Goal: Task Accomplishment & Management: Complete application form

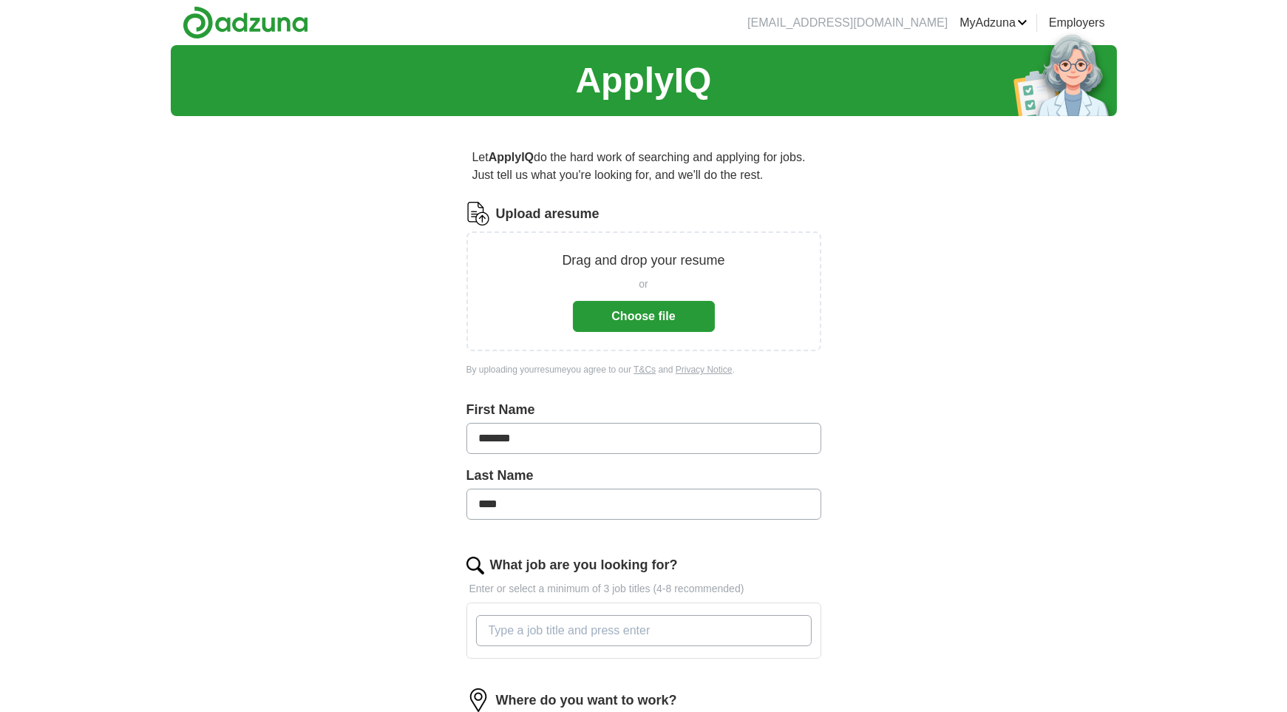
click at [668, 310] on button "Choose file" at bounding box center [644, 316] width 142 height 31
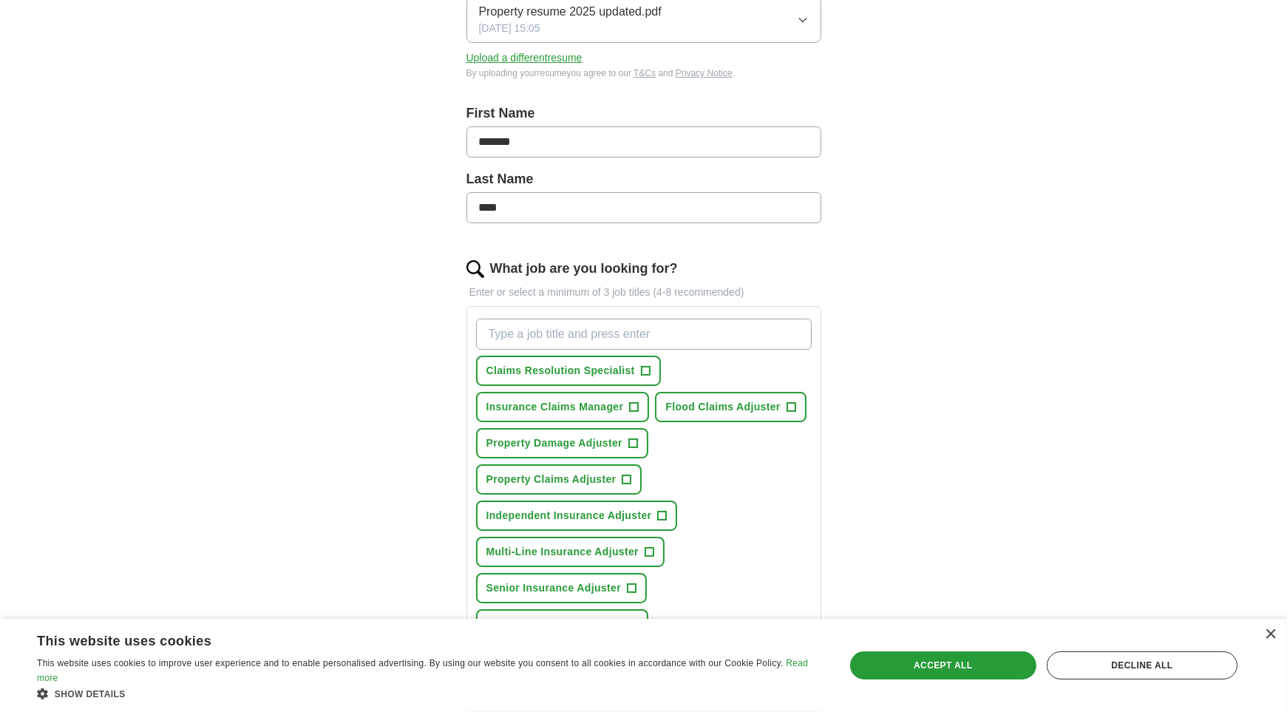
scroll to position [296, 0]
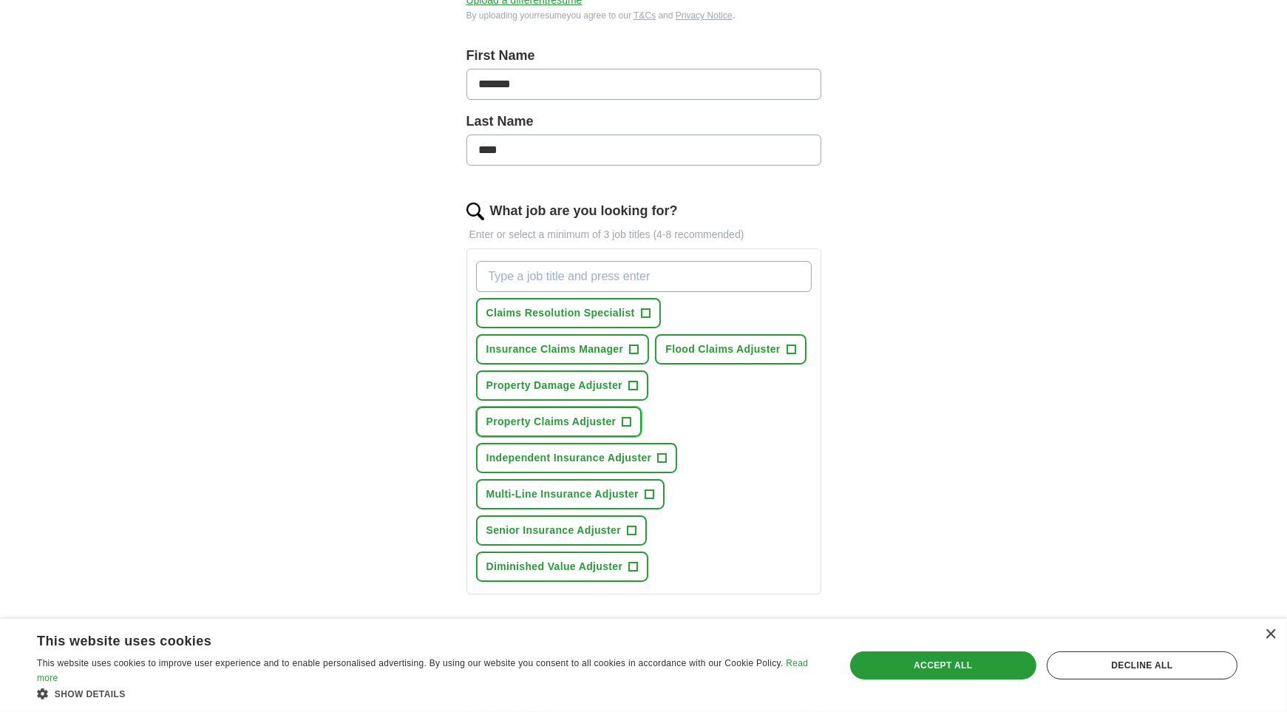
click at [624, 421] on span "+" at bounding box center [626, 422] width 9 height 12
click at [658, 452] on span "+" at bounding box center [662, 458] width 9 height 12
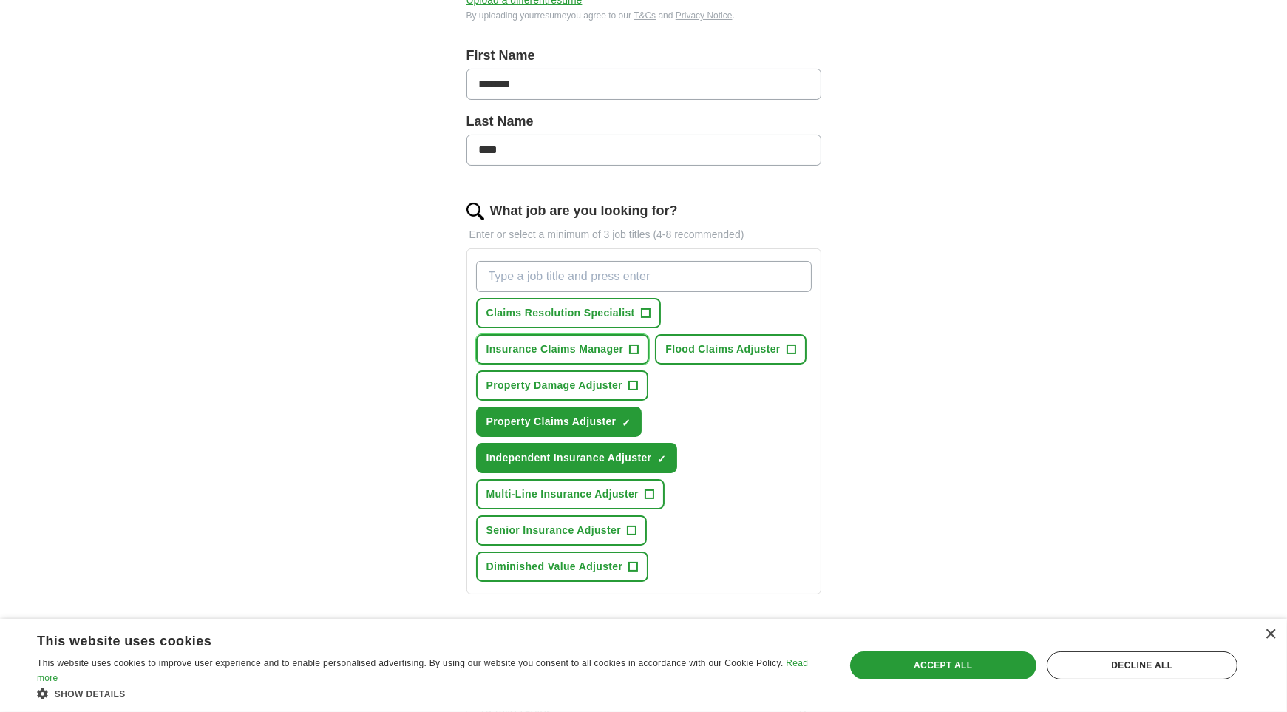
click at [631, 344] on span "+" at bounding box center [634, 350] width 9 height 12
click at [797, 341] on button "Flood Claims Adjuster +" at bounding box center [730, 349] width 151 height 30
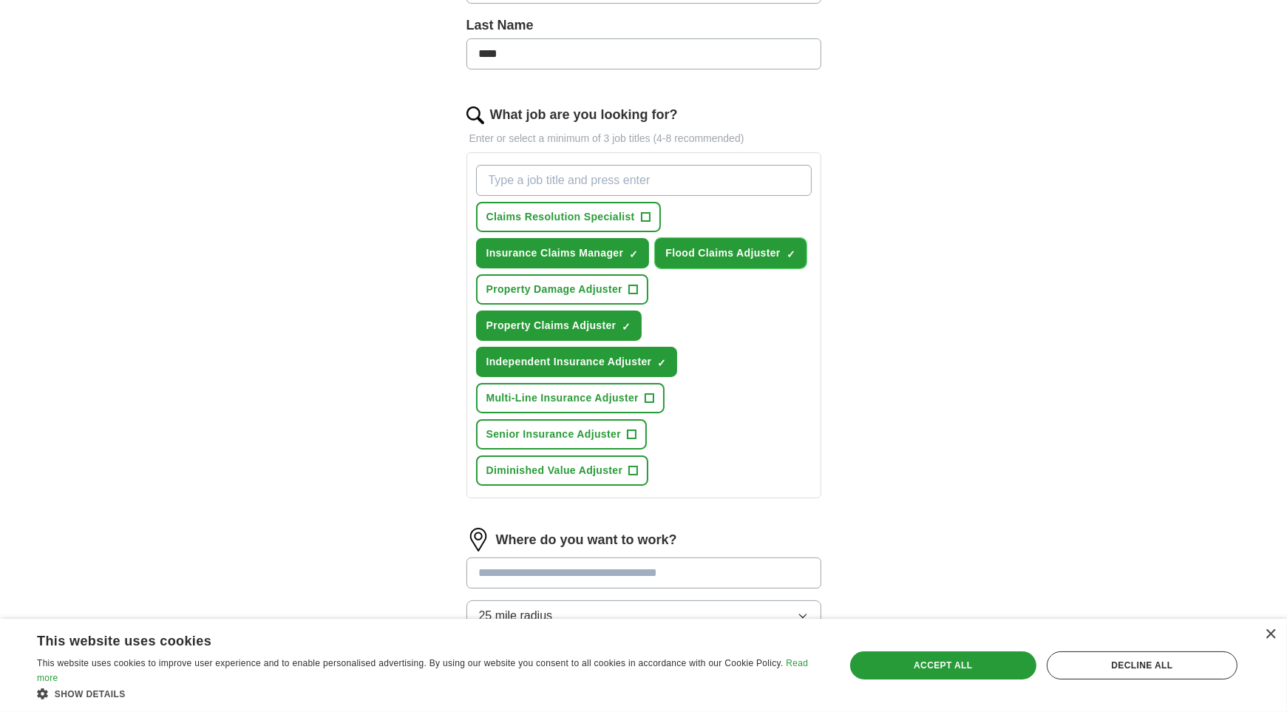
scroll to position [443, 0]
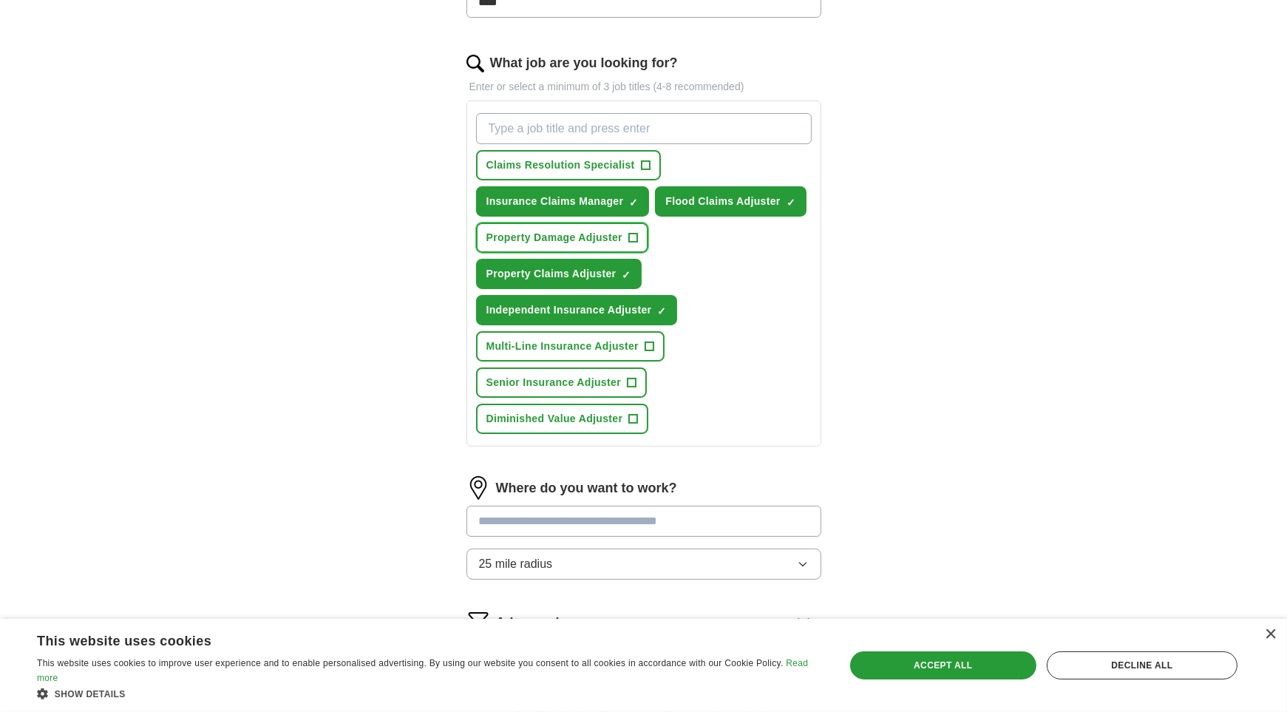
click at [627, 236] on button "Property Damage Adjuster +" at bounding box center [562, 237] width 173 height 30
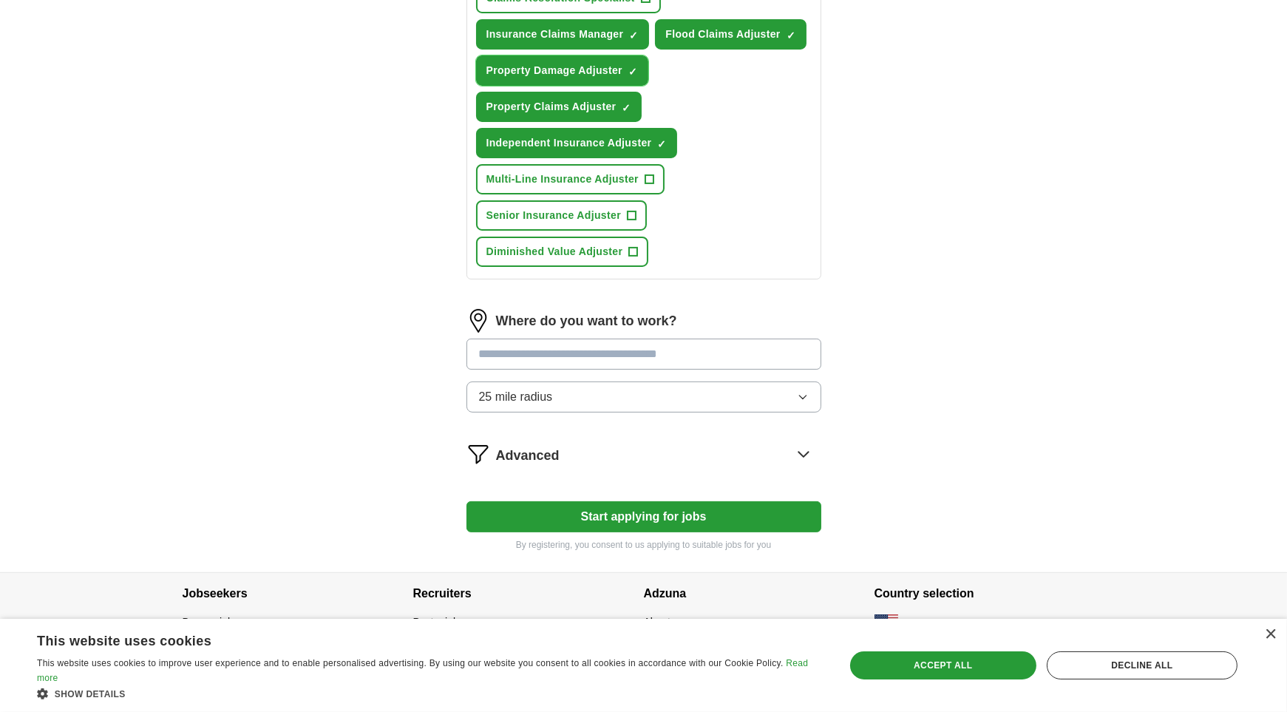
scroll to position [610, 0]
click at [571, 350] on input "text" at bounding box center [643, 353] width 355 height 31
click at [601, 353] on input "text" at bounding box center [643, 353] width 355 height 31
click at [789, 286] on form "Select a resume Property resume 2025 updated.pdf [DATE] 15:05 Upload a differen…" at bounding box center [643, 71] width 355 height 960
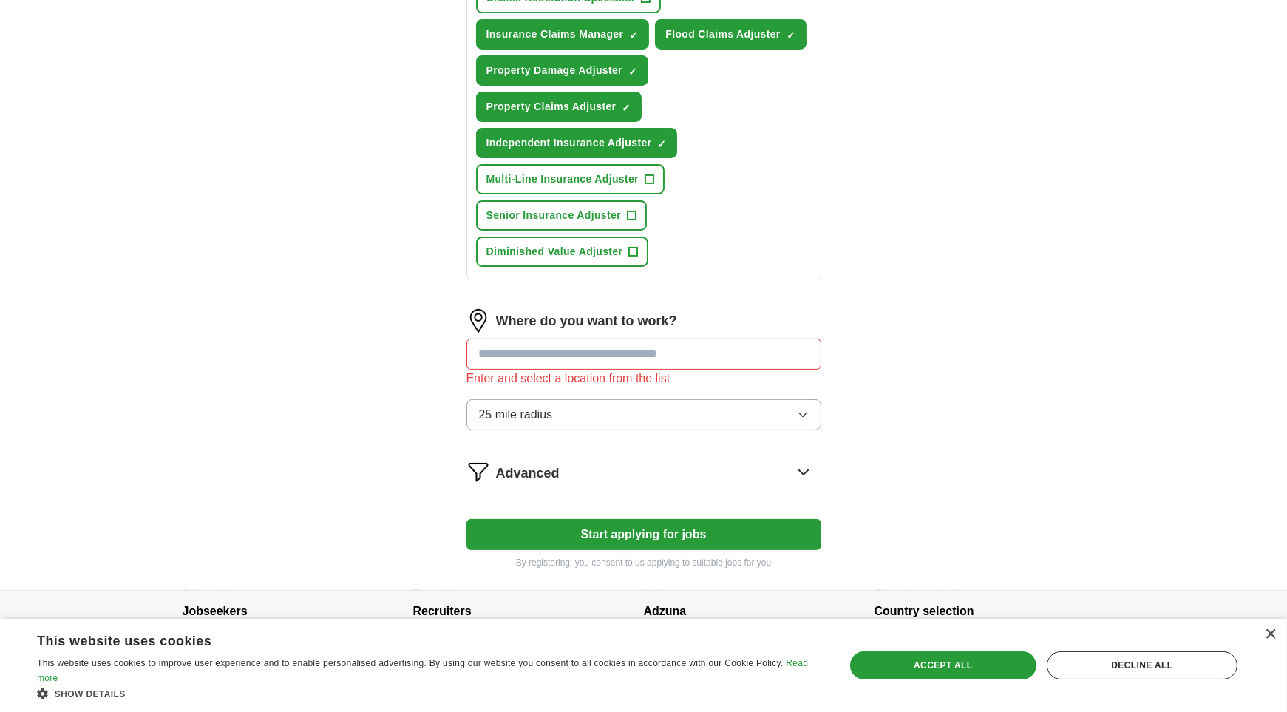
click at [521, 348] on input "text" at bounding box center [643, 353] width 355 height 31
type input "*"
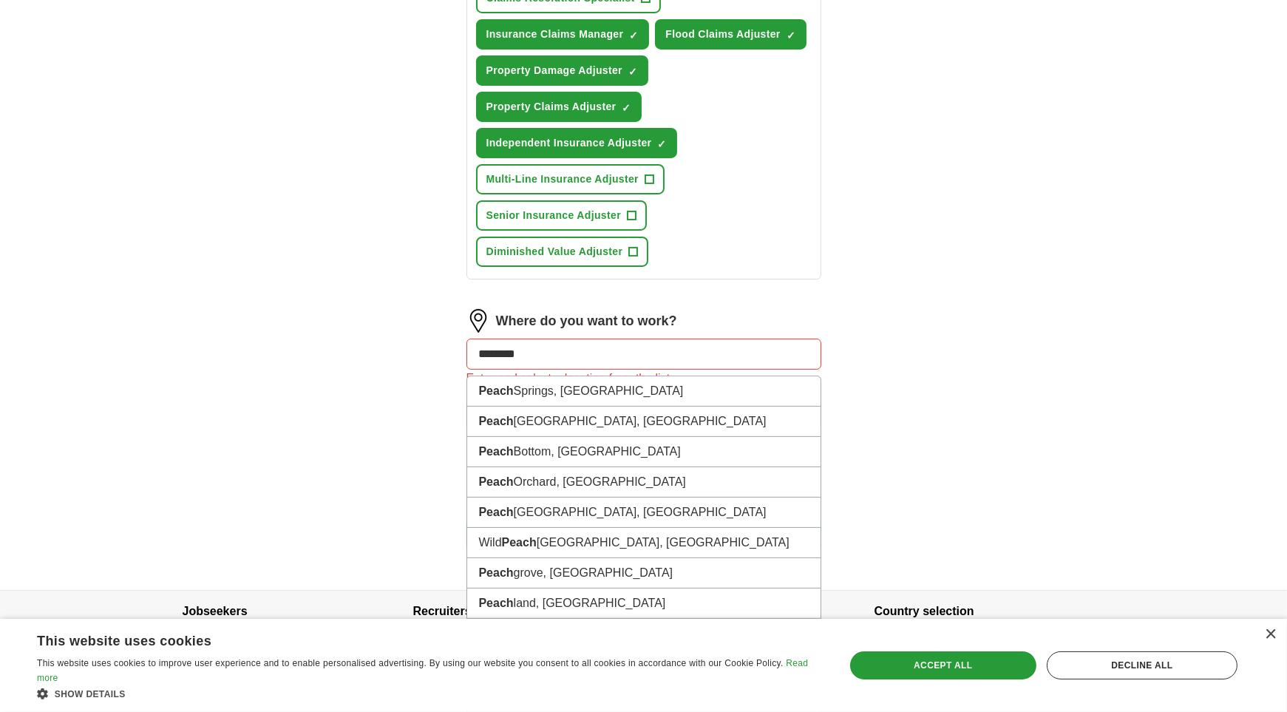
type input "*********"
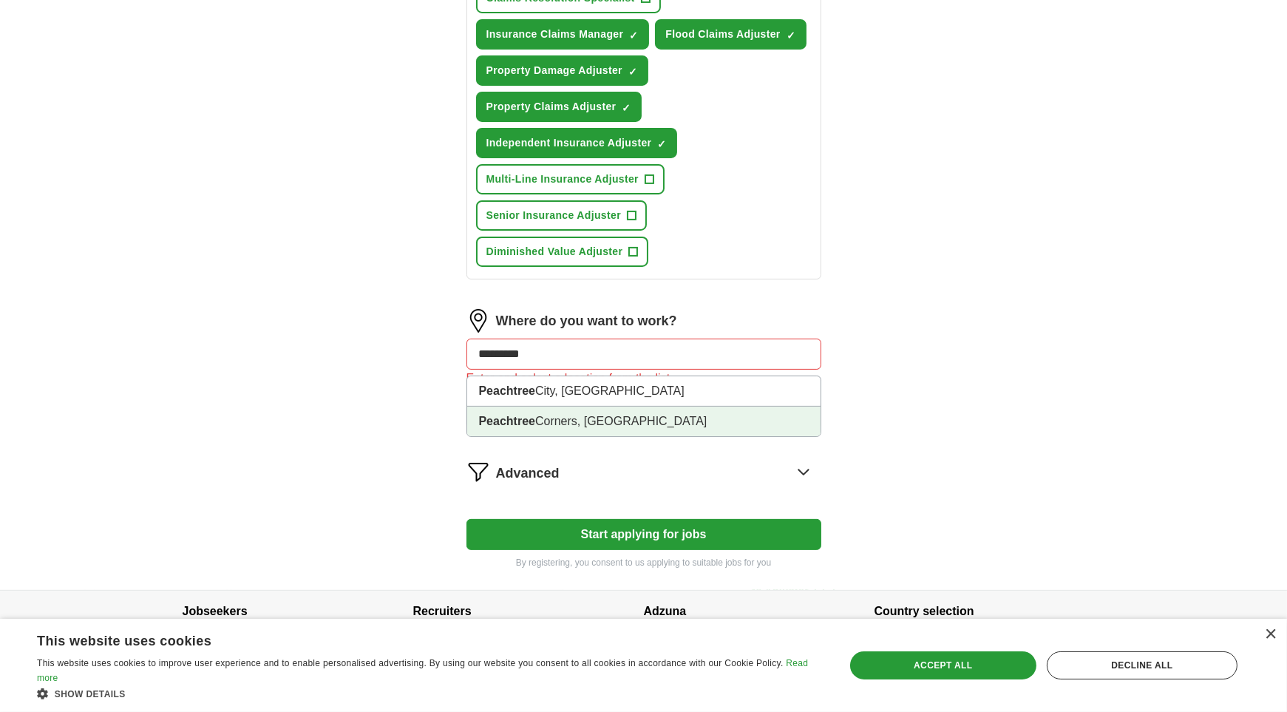
click at [545, 409] on li "Peachtree Corners, [GEOGRAPHIC_DATA]" at bounding box center [643, 421] width 353 height 30
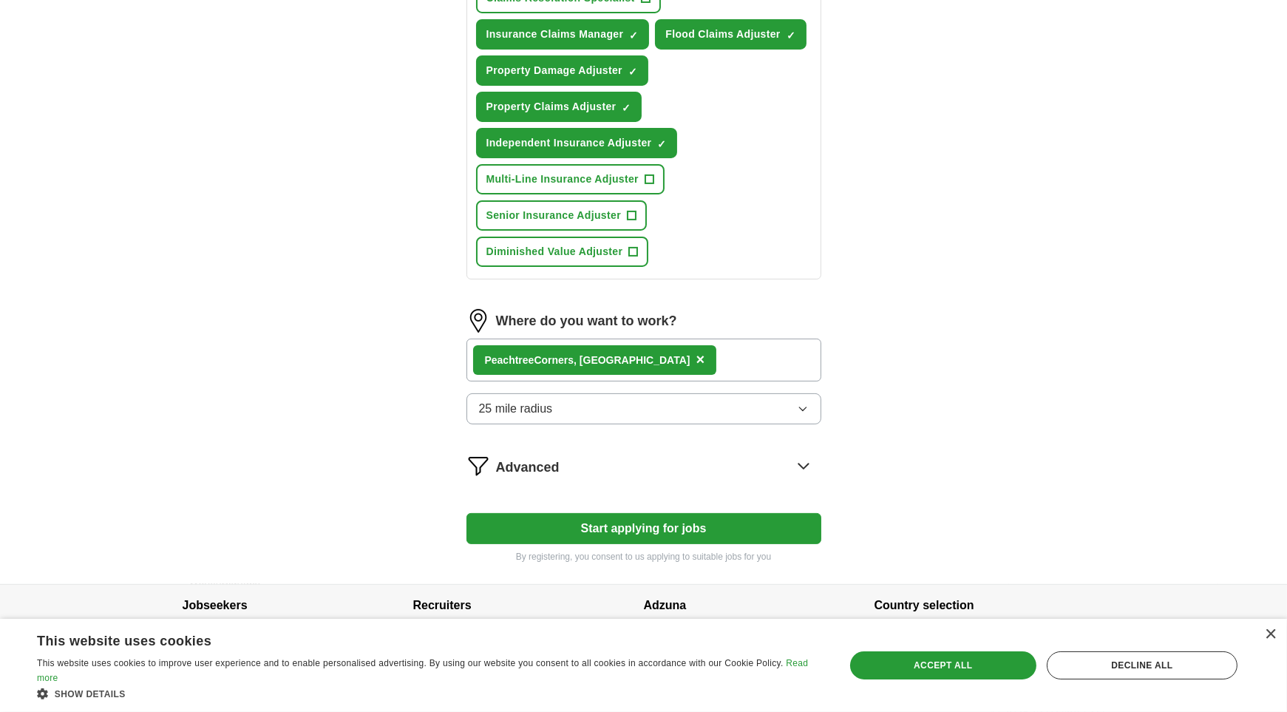
click at [887, 345] on div "ApplyIQ Let ApplyIQ do the hard work of searching and applying for jobs. Just t…" at bounding box center [644, 9] width 946 height 1149
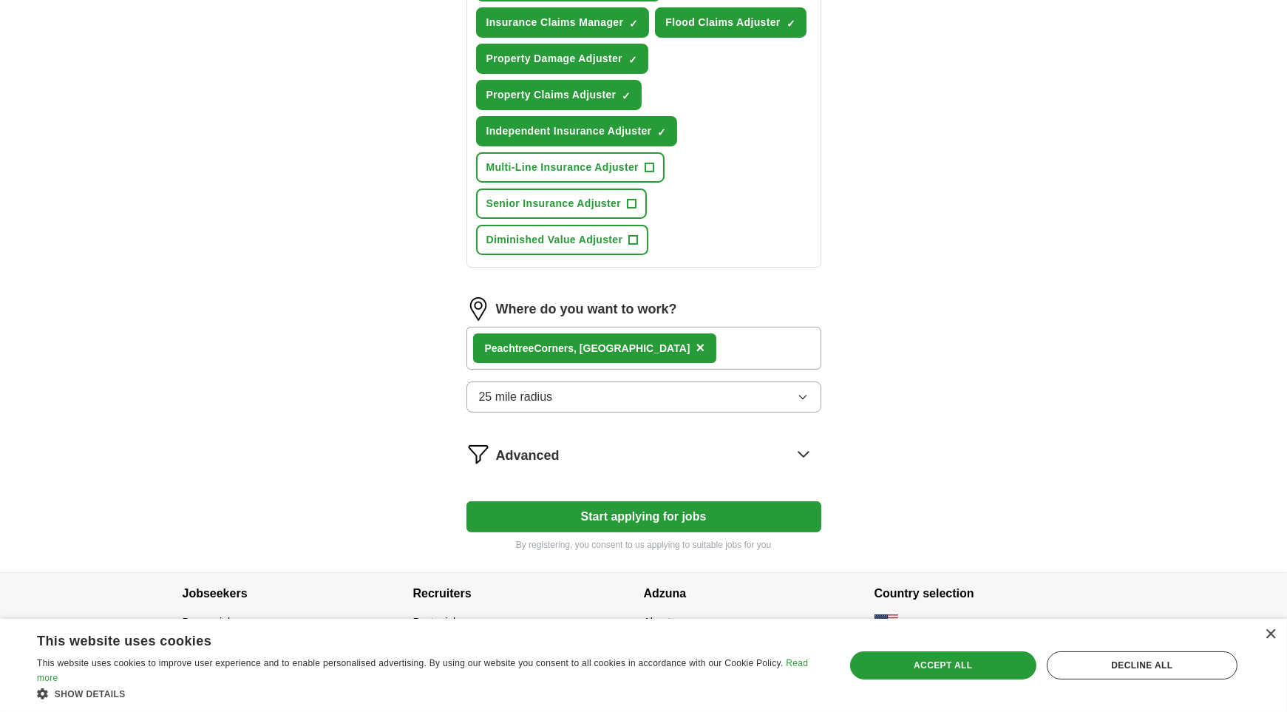
click at [802, 442] on icon at bounding box center [803, 454] width 24 height 24
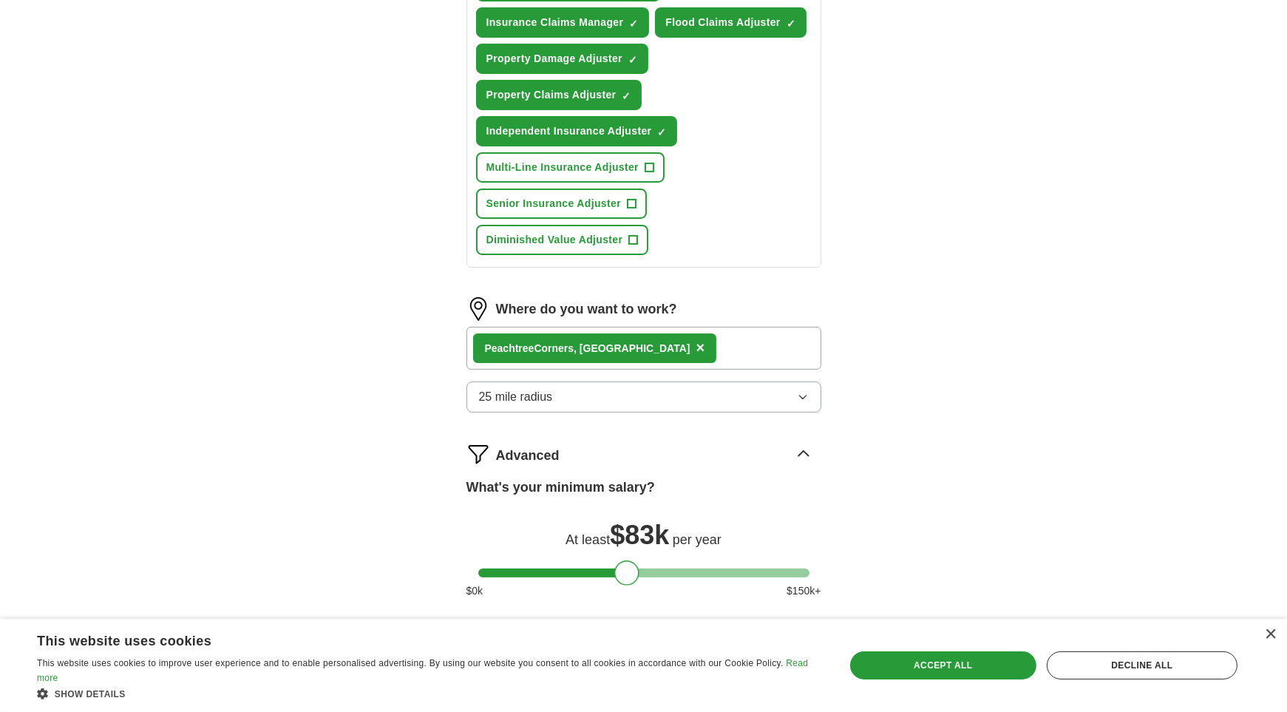
drag, startPoint x: 489, startPoint y: 563, endPoint x: 627, endPoint y: 557, distance: 137.6
click at [627, 560] on div at bounding box center [626, 572] width 25 height 25
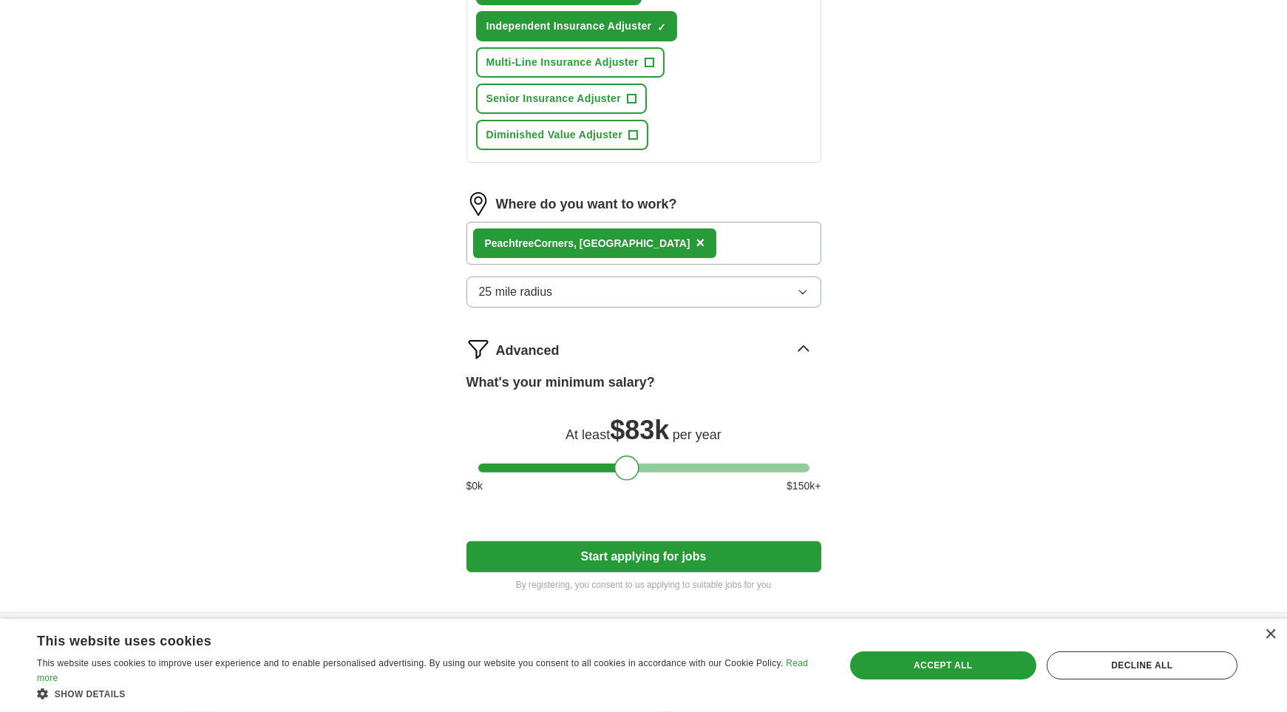
scroll to position [767, 0]
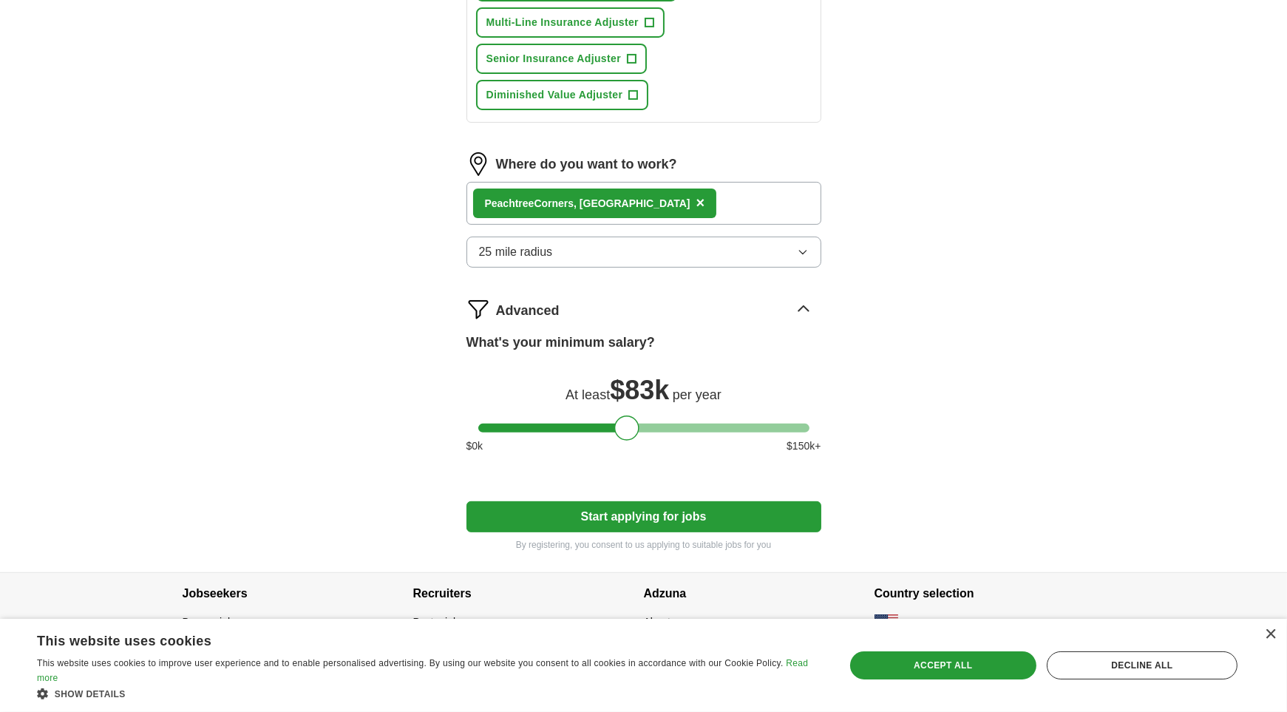
click at [624, 510] on button "Start applying for jobs" at bounding box center [643, 516] width 355 height 31
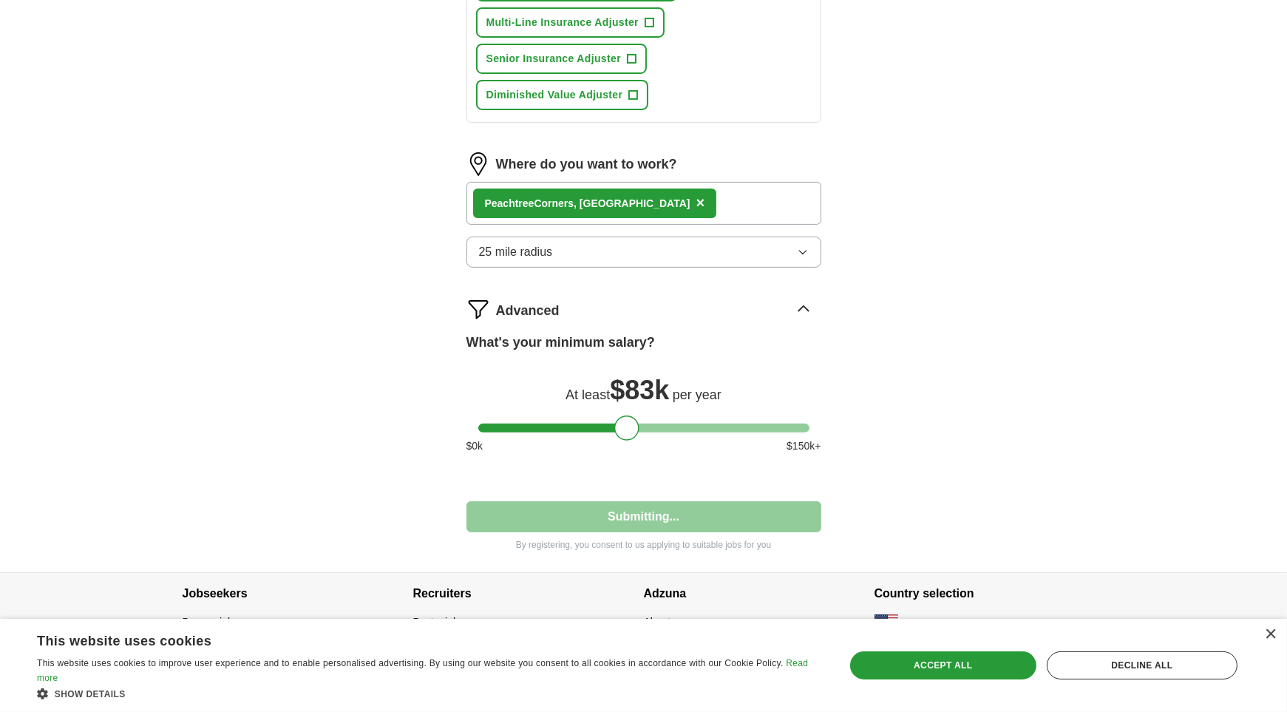
select select "**"
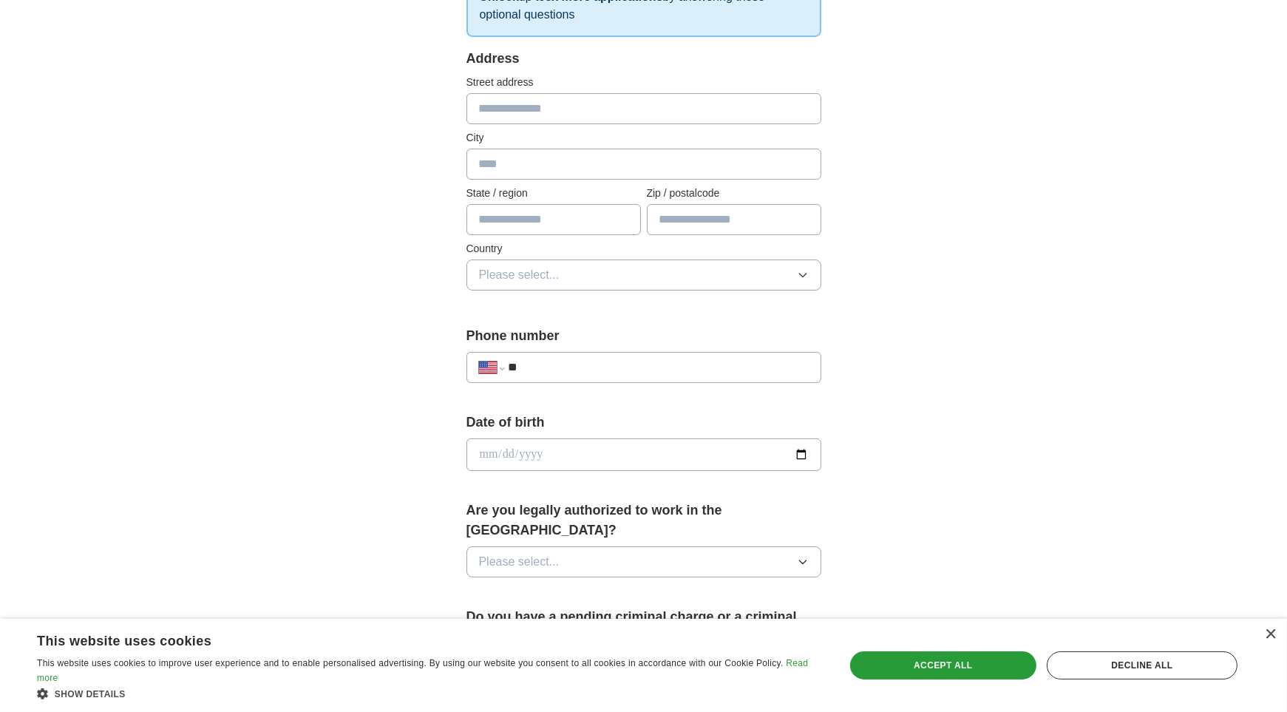
scroll to position [330, 0]
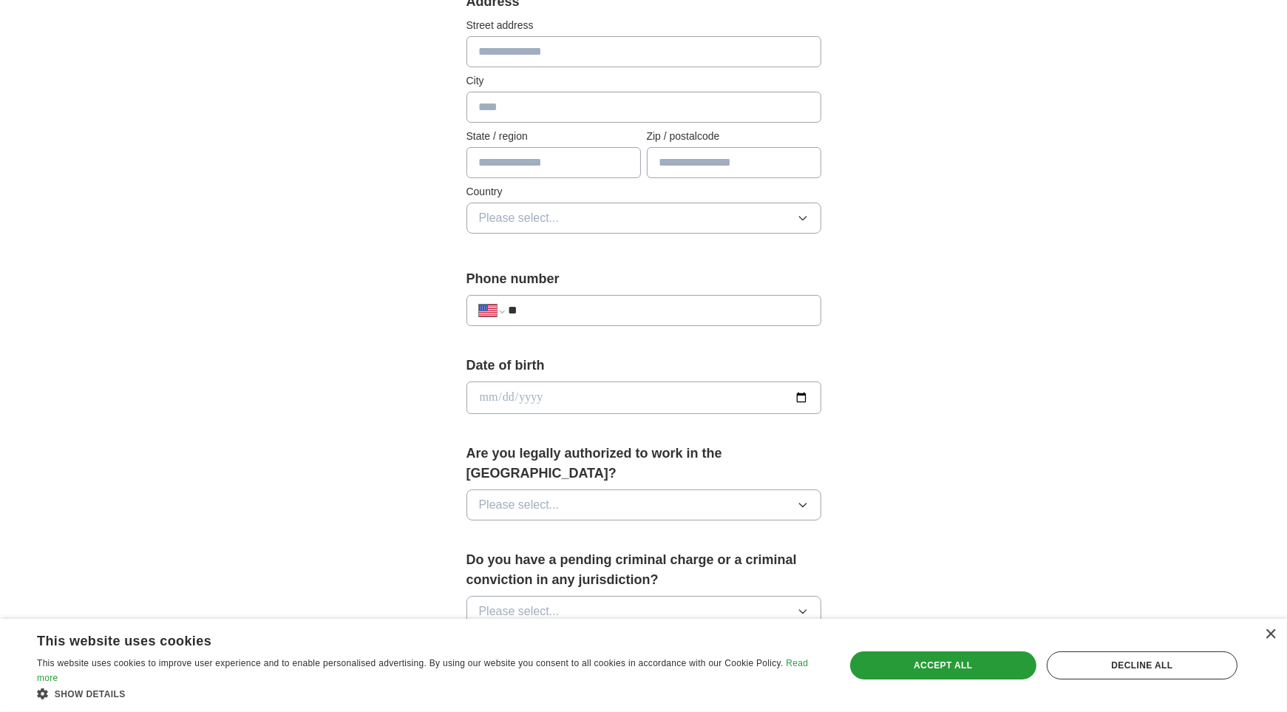
drag, startPoint x: 598, startPoint y: 288, endPoint x: 589, endPoint y: 299, distance: 14.2
click at [596, 291] on div "**********" at bounding box center [643, 303] width 355 height 69
click at [579, 306] on input "**" at bounding box center [658, 311] width 300 height 18
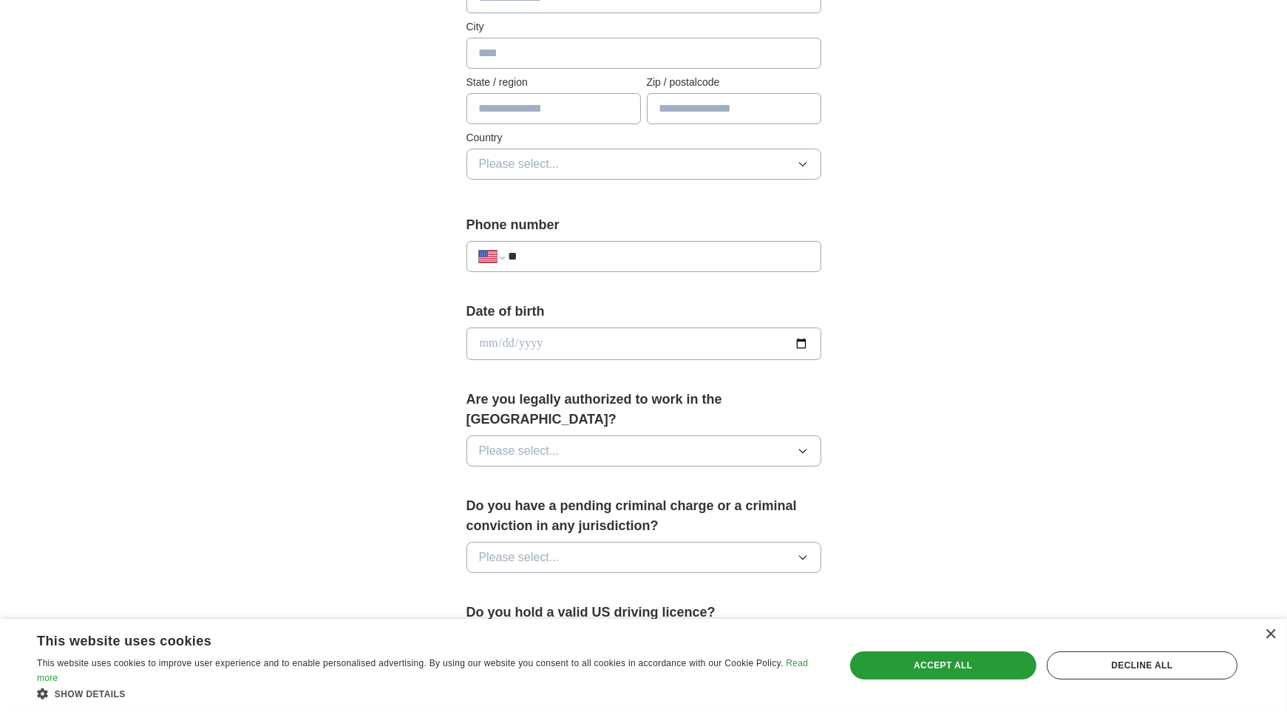
scroll to position [404, 0]
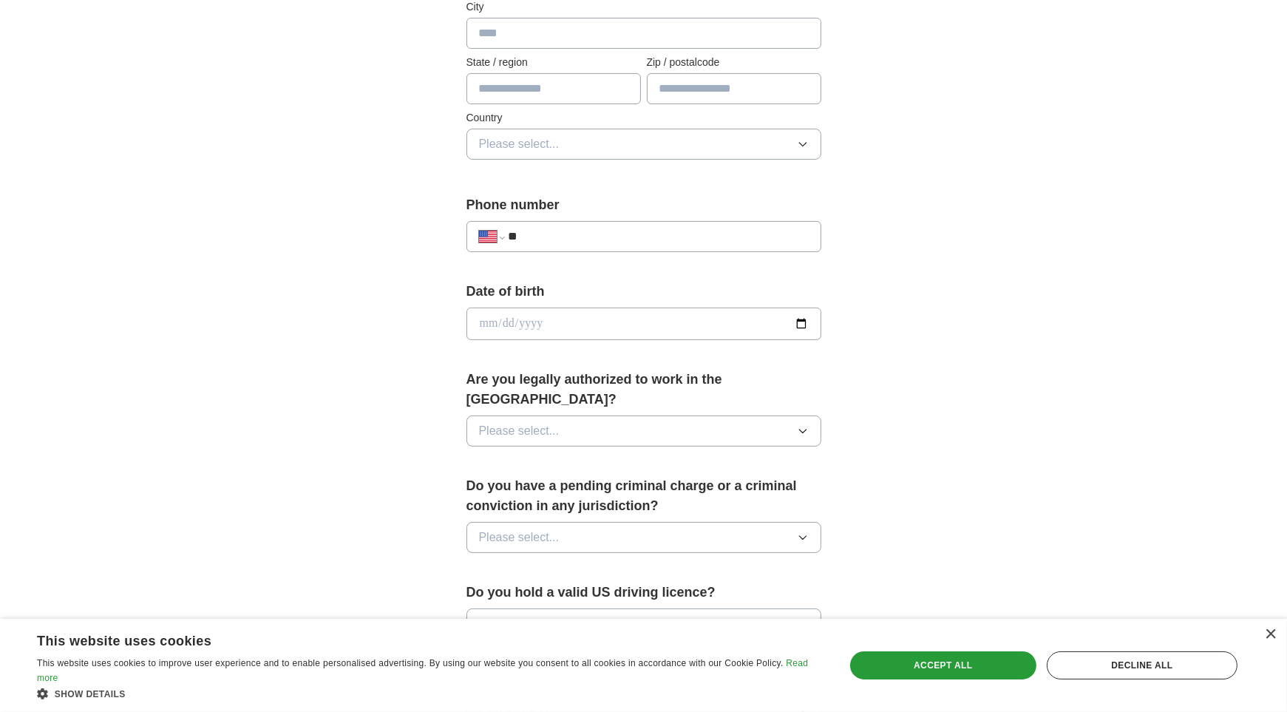
click at [529, 415] on button "Please select..." at bounding box center [643, 430] width 355 height 31
click at [515, 456] on div "Yes" at bounding box center [644, 465] width 330 height 18
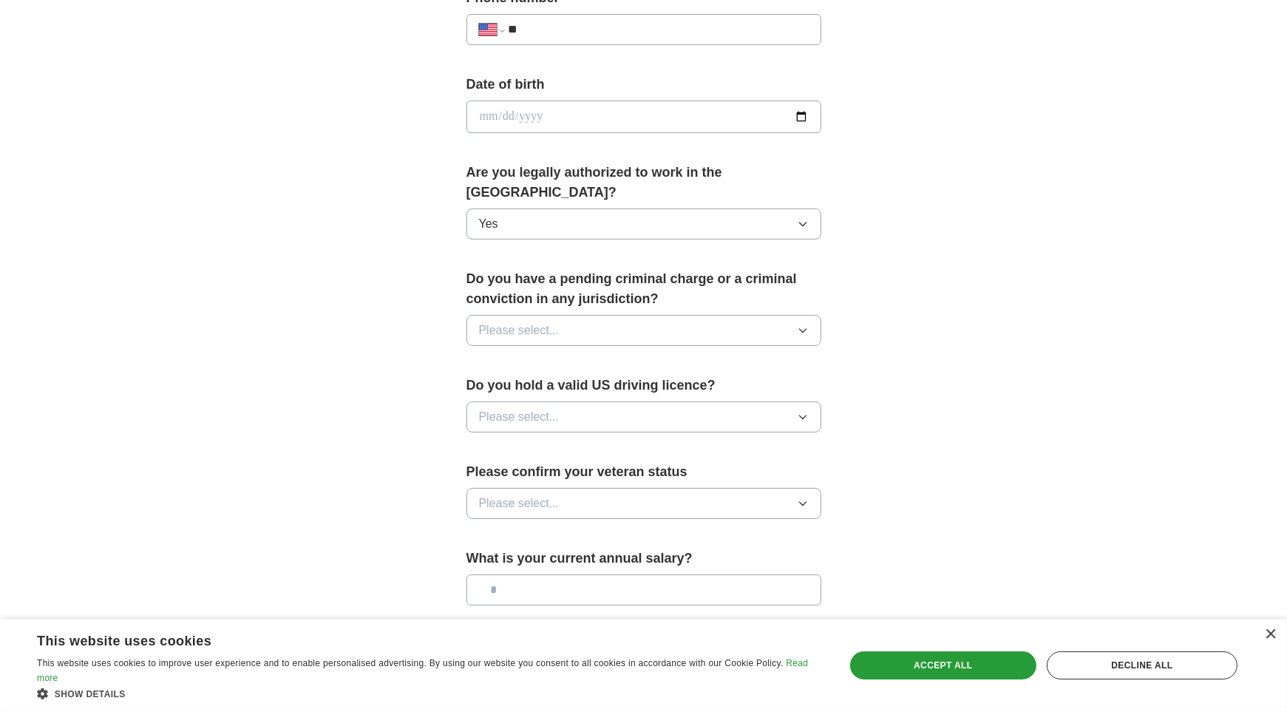
scroll to position [625, 0]
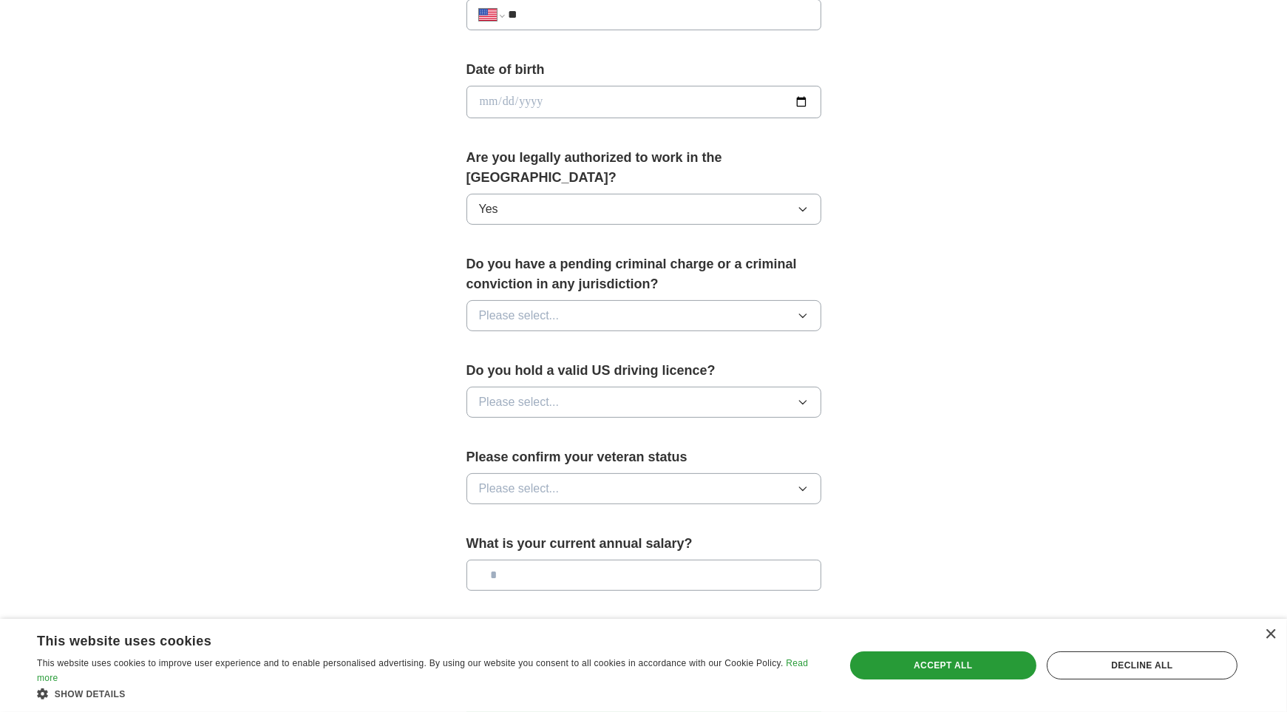
drag, startPoint x: 701, startPoint y: 295, endPoint x: 663, endPoint y: 300, distance: 38.8
click at [695, 300] on button "Please select..." at bounding box center [643, 315] width 355 height 31
click at [576, 341] on div "Yes" at bounding box center [644, 350] width 330 height 18
click at [793, 387] on button "Please select..." at bounding box center [643, 402] width 355 height 31
click at [531, 427] on div "Yes" at bounding box center [644, 436] width 330 height 18
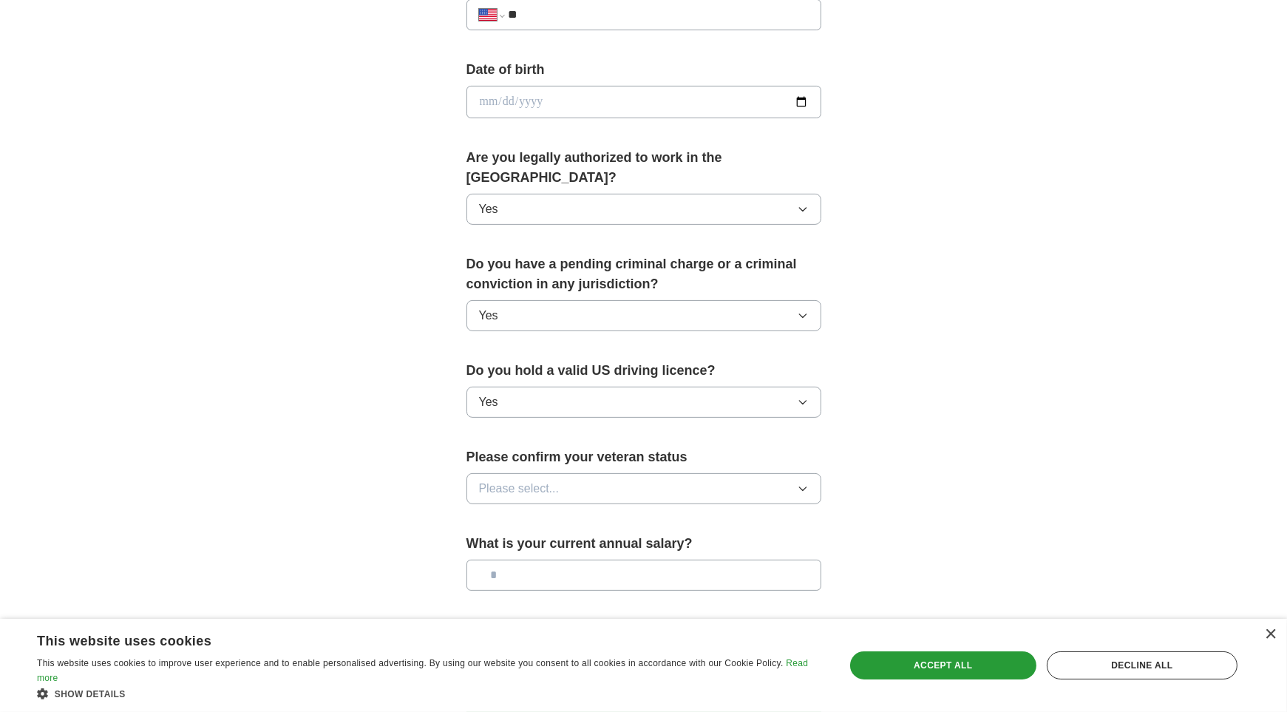
click at [800, 473] on button "Please select..." at bounding box center [643, 488] width 355 height 31
click at [571, 514] on div "Not applicable" at bounding box center [644, 523] width 330 height 18
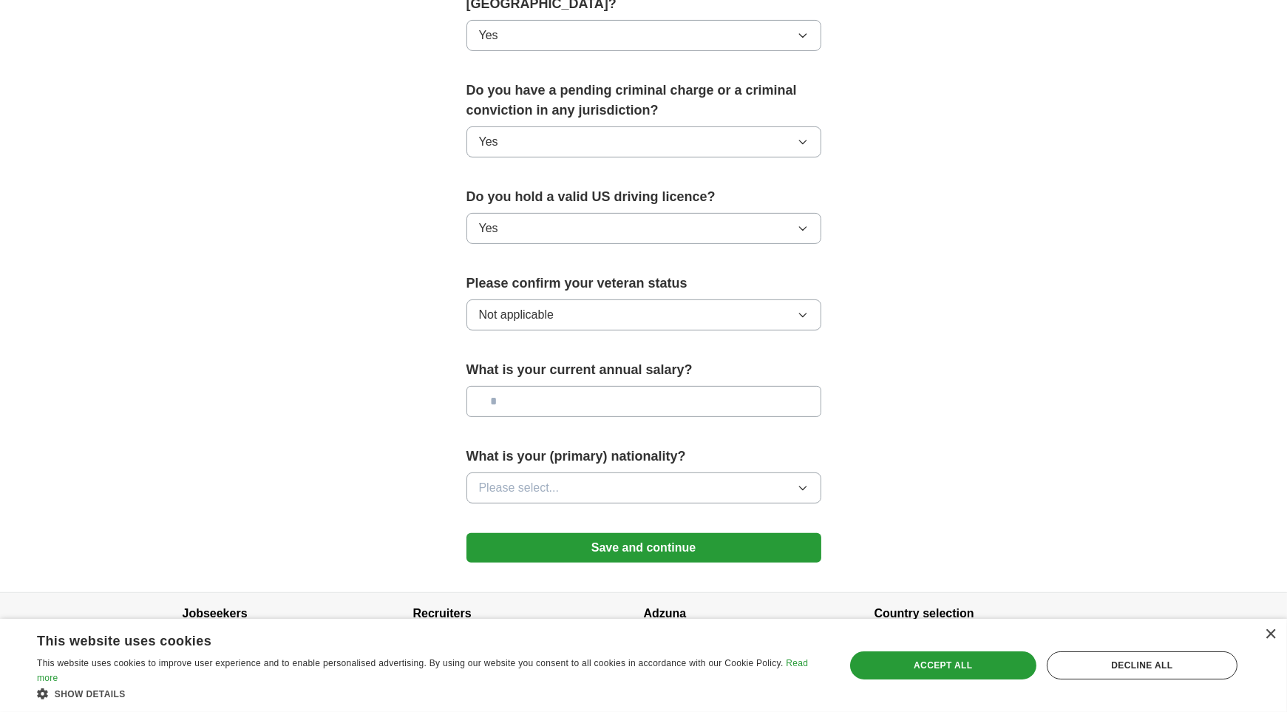
scroll to position [800, 0]
click at [763, 471] on button "Please select..." at bounding box center [643, 486] width 355 height 31
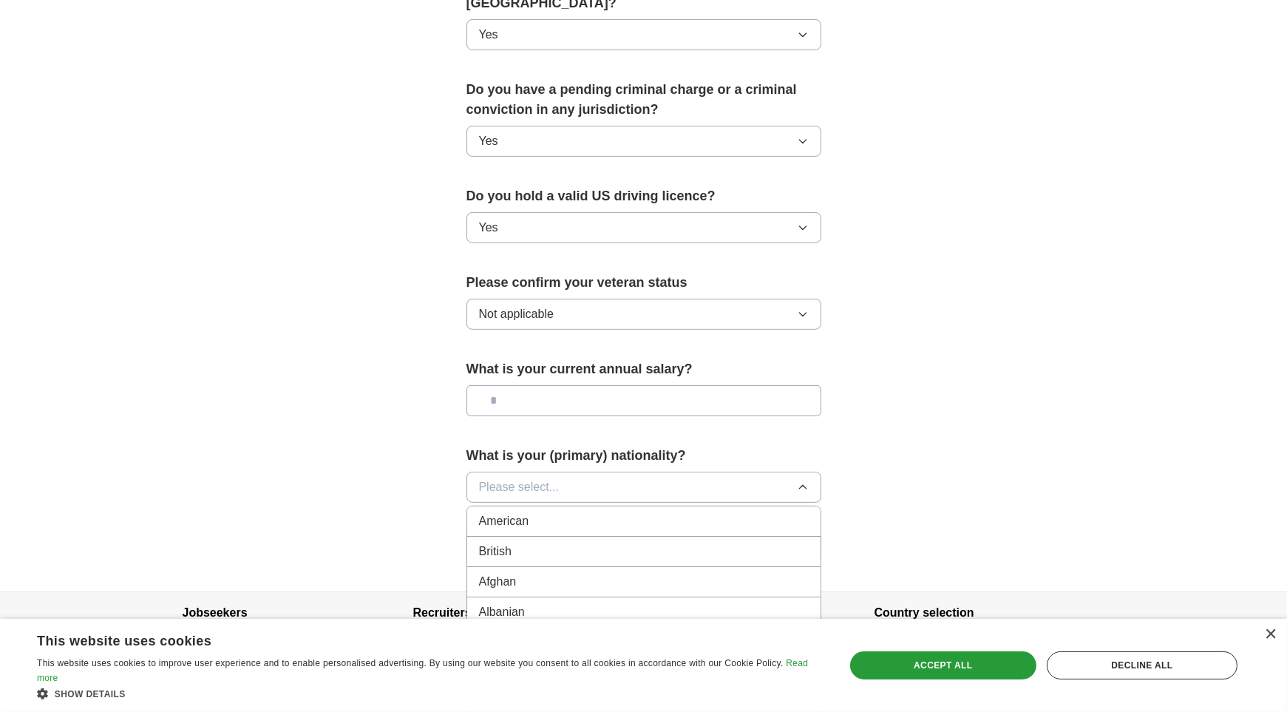
click at [565, 512] on div "American" at bounding box center [644, 521] width 330 height 18
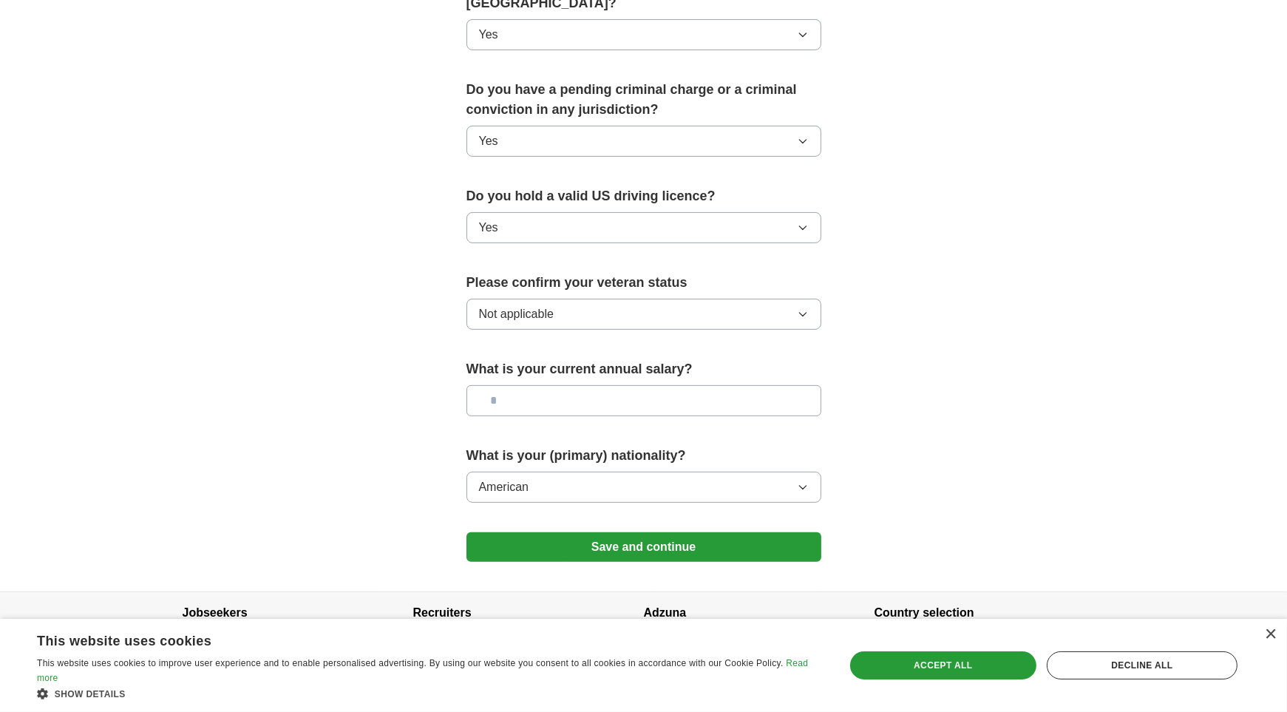
click at [557, 385] on input "text" at bounding box center [643, 400] width 355 height 31
click at [554, 385] on input "text" at bounding box center [643, 400] width 355 height 31
click at [527, 385] on input "text" at bounding box center [643, 400] width 355 height 31
type input "*******"
click at [616, 532] on button "Save and continue" at bounding box center [643, 547] width 355 height 30
